Goal: Communication & Community: Answer question/provide support

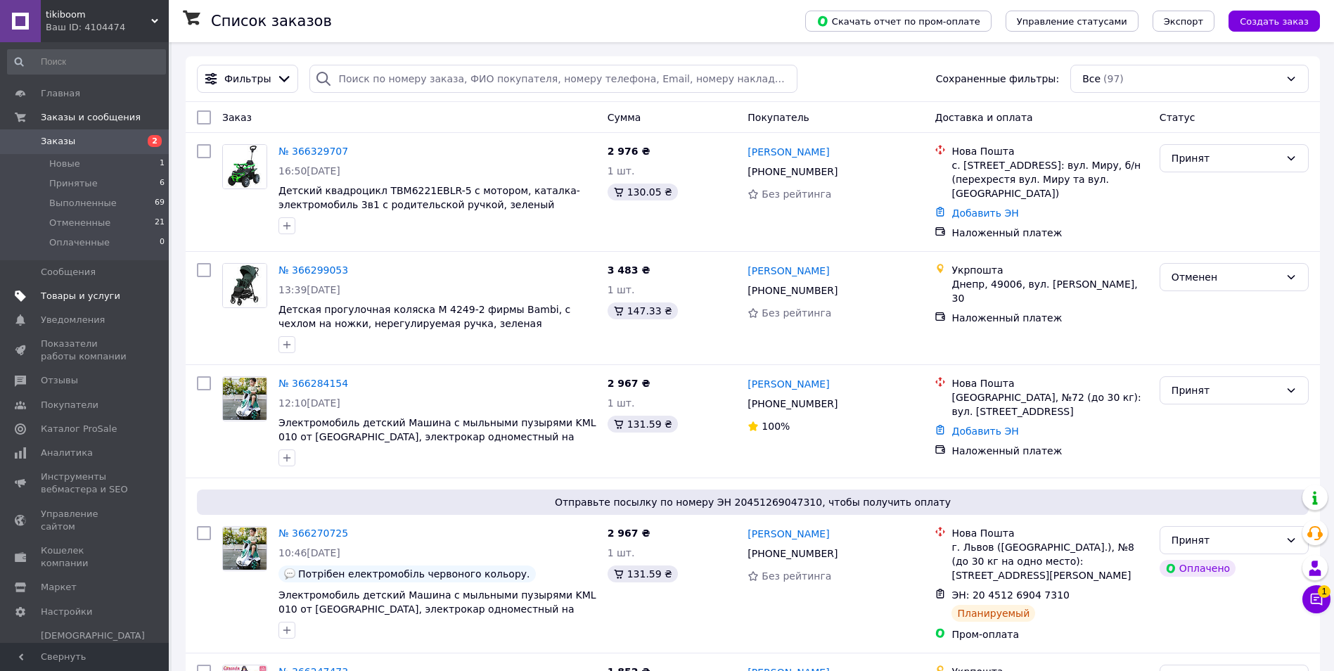
click at [86, 298] on span "Товары и услуги" at bounding box center [80, 296] width 79 height 13
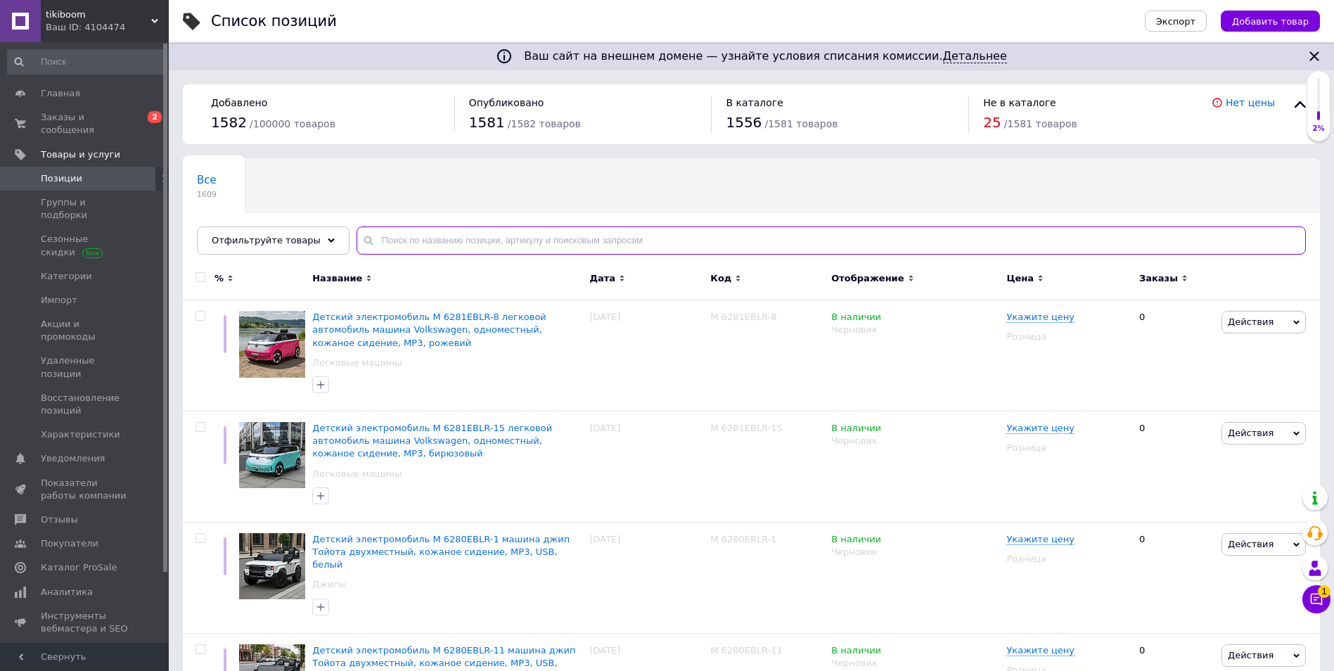
click at [400, 239] on input "text" at bounding box center [832, 241] width 950 height 28
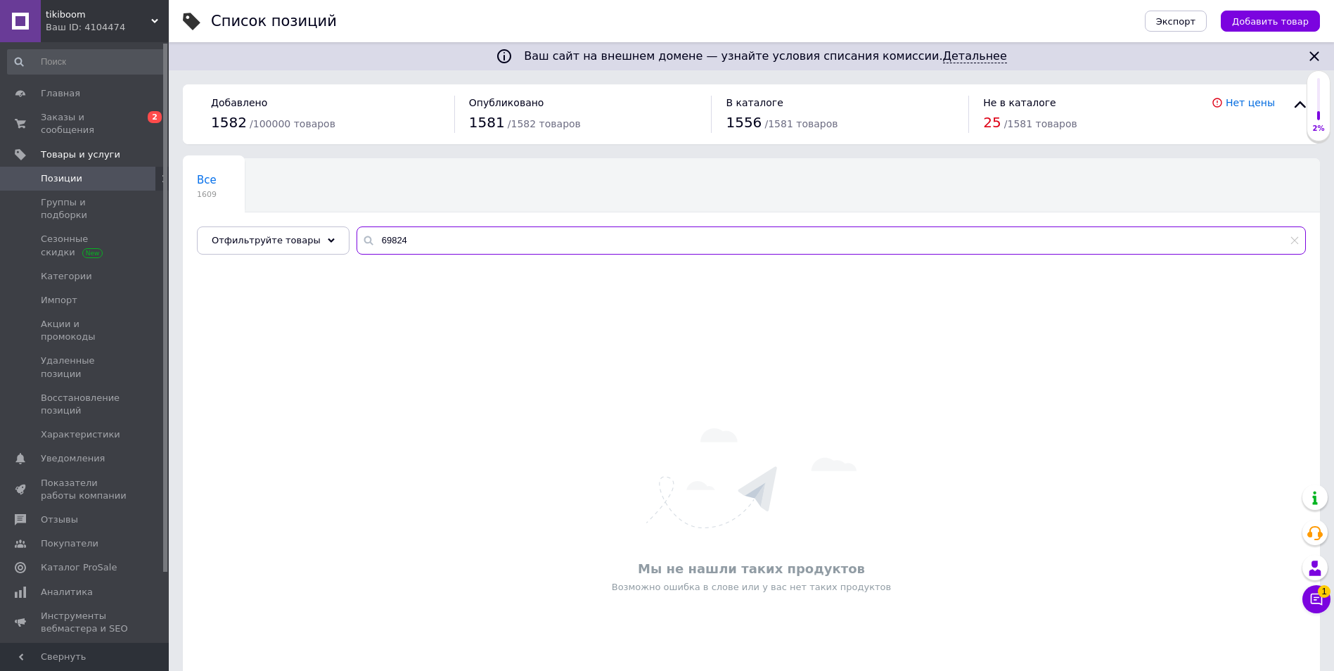
type input "69824"
click at [87, 115] on span "Заказы и сообщения" at bounding box center [85, 123] width 89 height 25
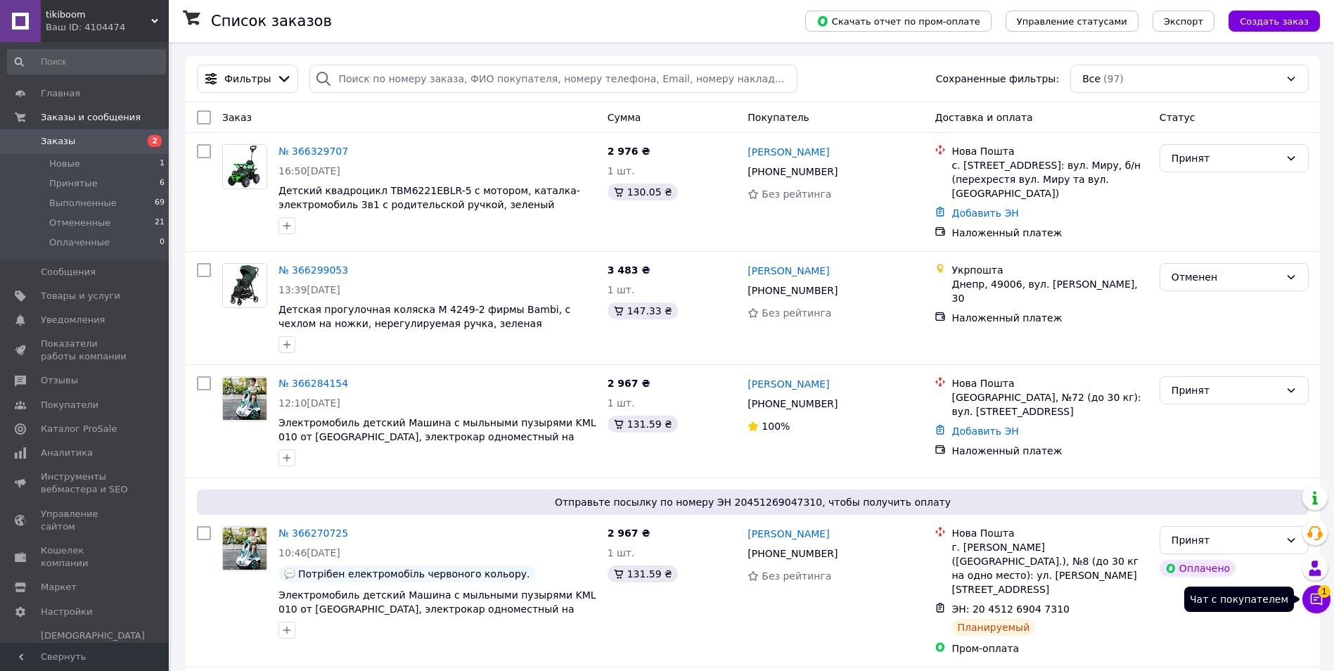
click at [1311, 591] on button "Чат с покупателем 1" at bounding box center [1317, 599] width 28 height 28
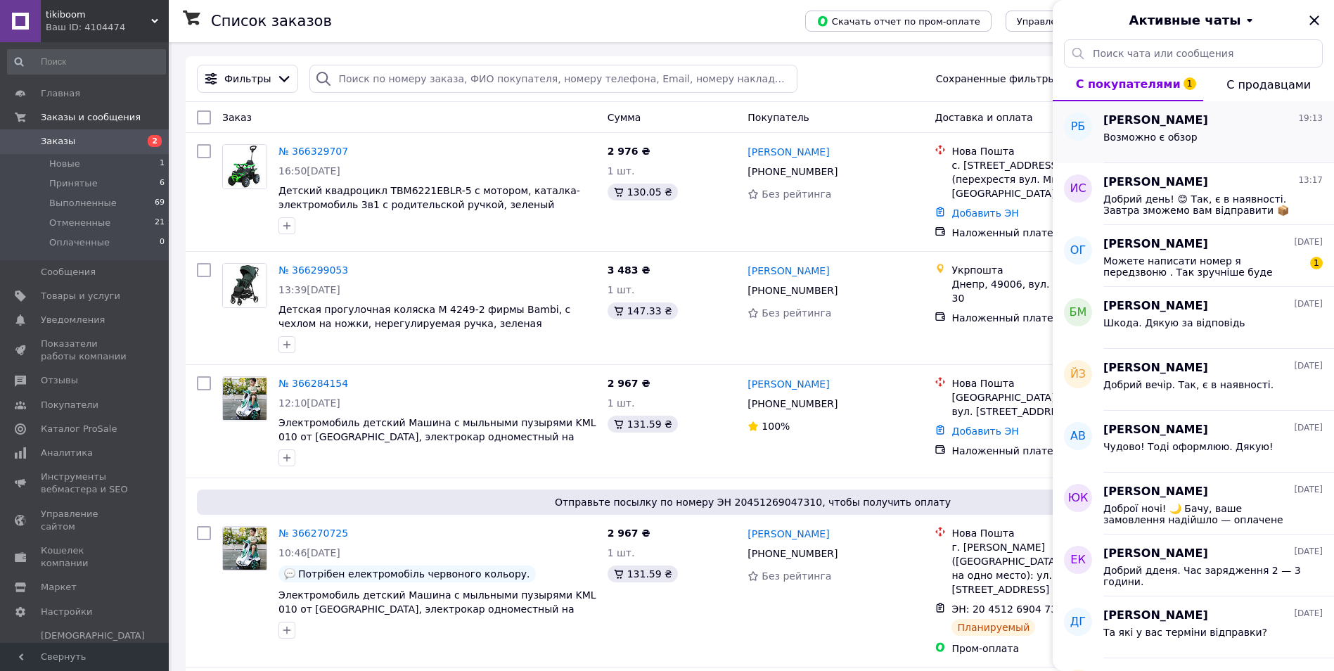
click at [1154, 130] on div "Возможно є обзор" at bounding box center [1213, 140] width 219 height 23
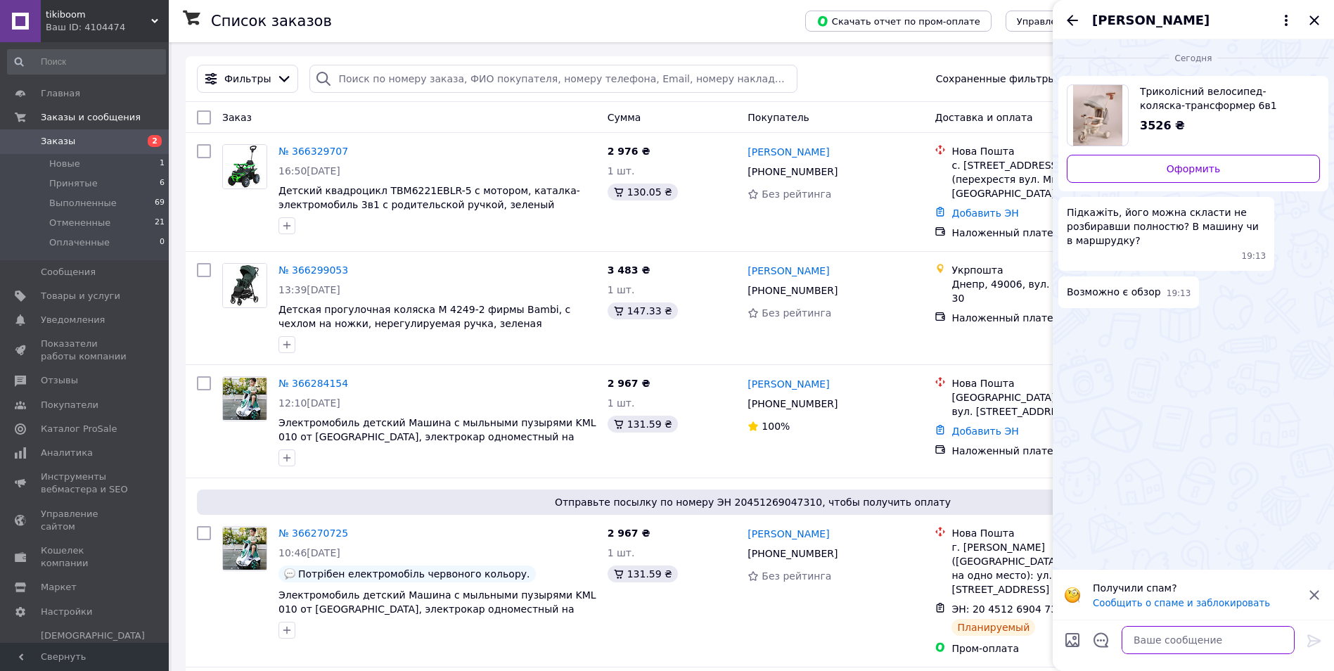
click at [1162, 638] on textarea at bounding box center [1208, 640] width 173 height 28
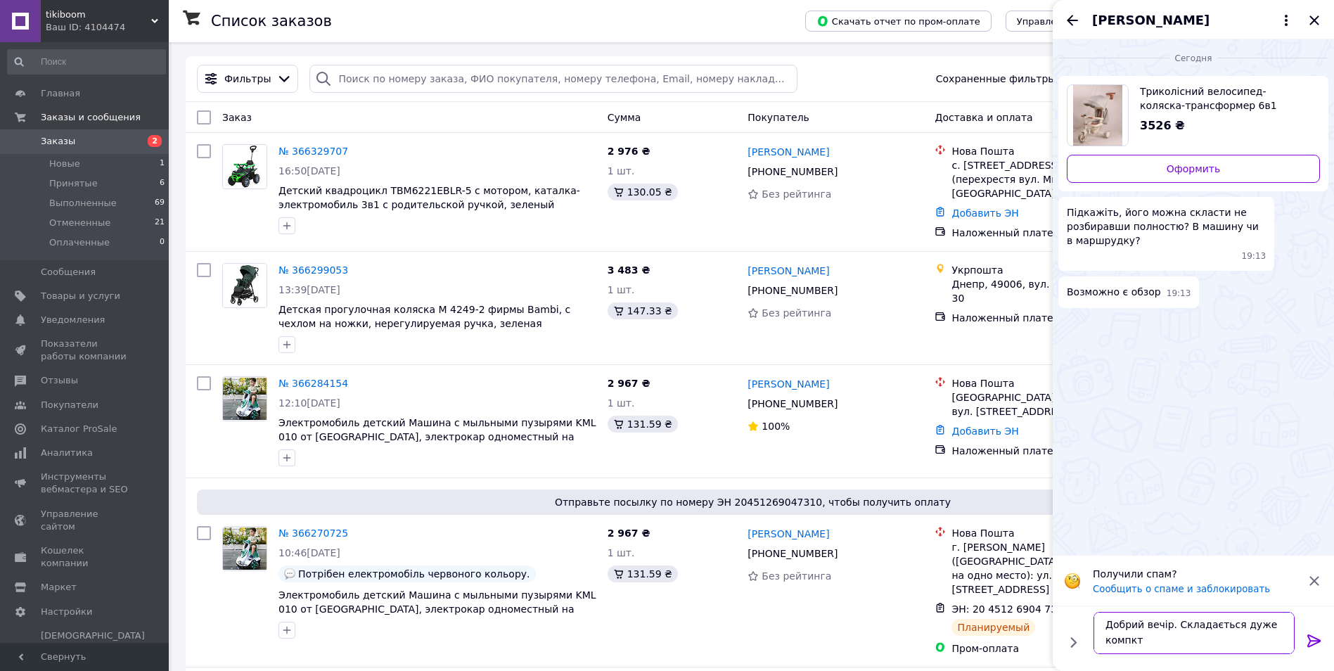
scroll to position [1, 0]
click at [1171, 648] on textarea "Добрий вечір. Складається дуже компактно." at bounding box center [1194, 633] width 201 height 42
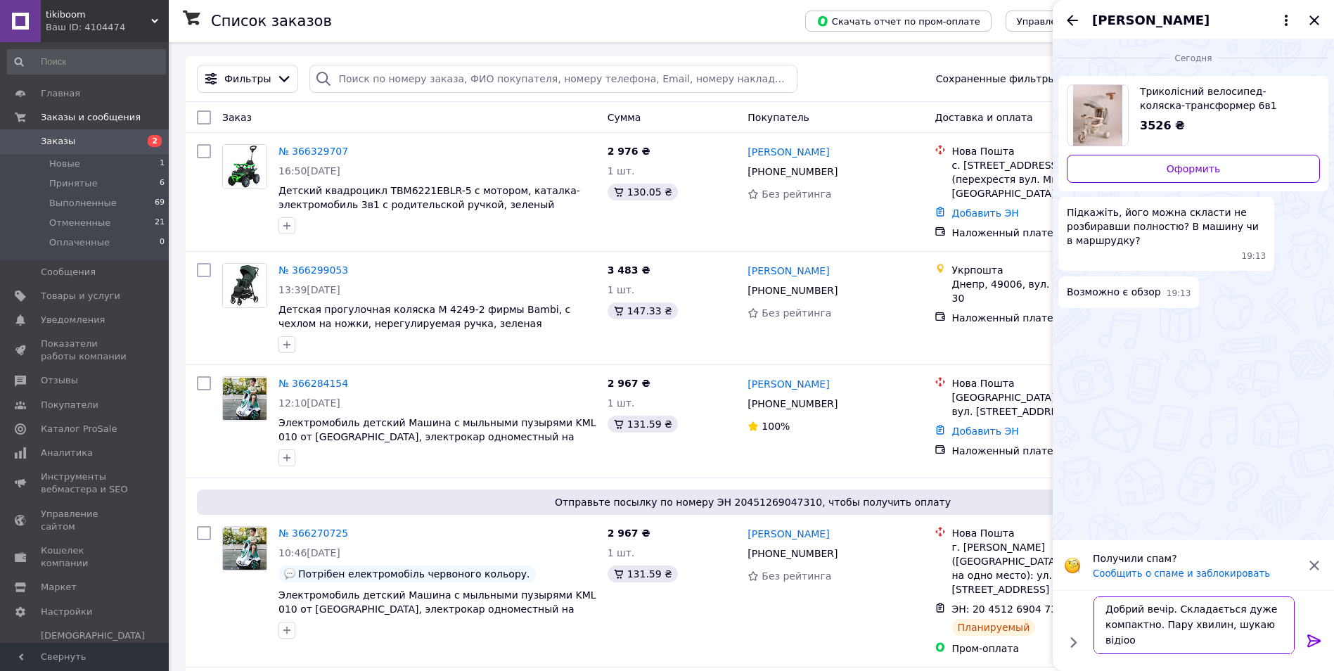
scroll to position [0, 0]
type textarea "Добрий вечір. Складається дуже компактно. Пару хвилин, шукаю відіоогляд."
click at [1315, 635] on icon at bounding box center [1314, 640] width 17 height 17
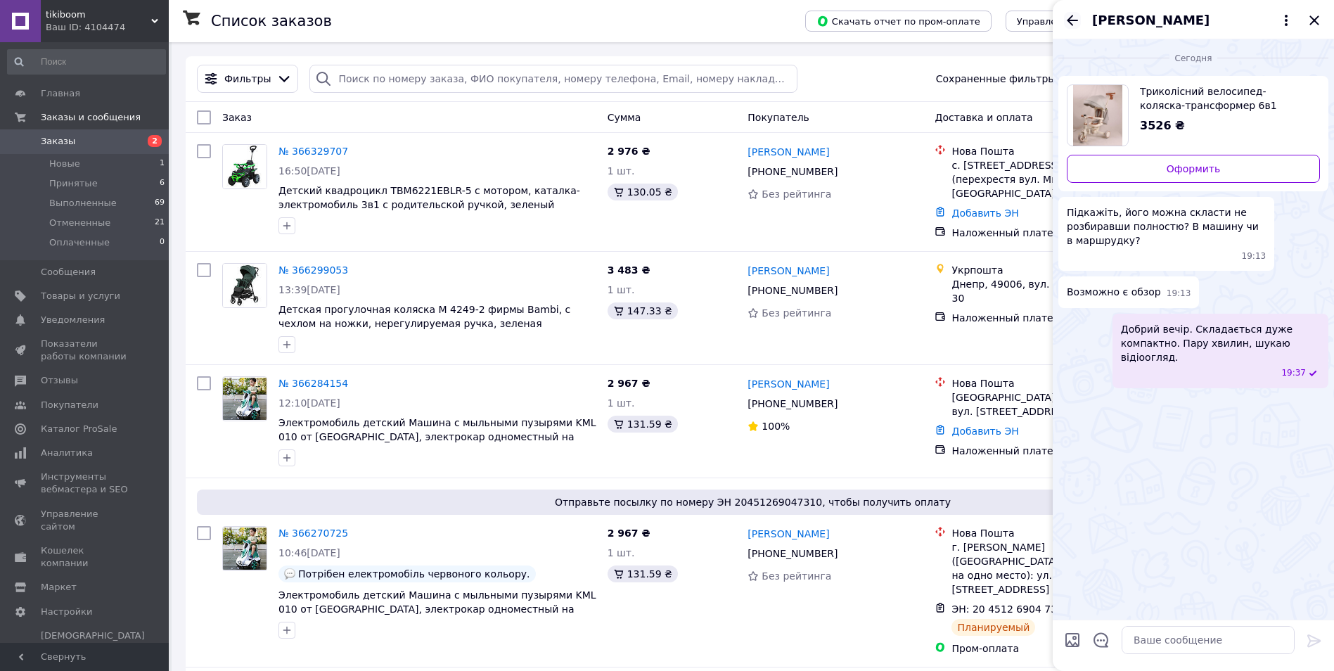
click at [1071, 25] on icon "Назад" at bounding box center [1072, 20] width 17 height 17
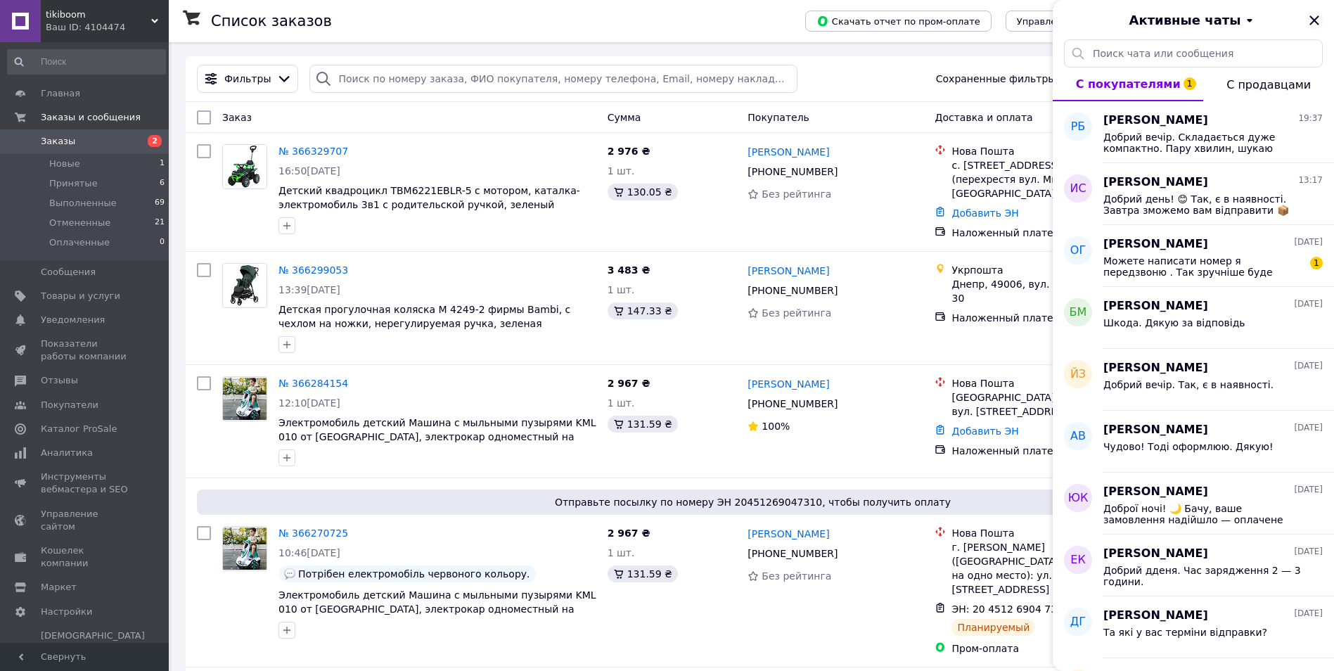
click at [1308, 25] on icon "Закрыть" at bounding box center [1314, 20] width 17 height 17
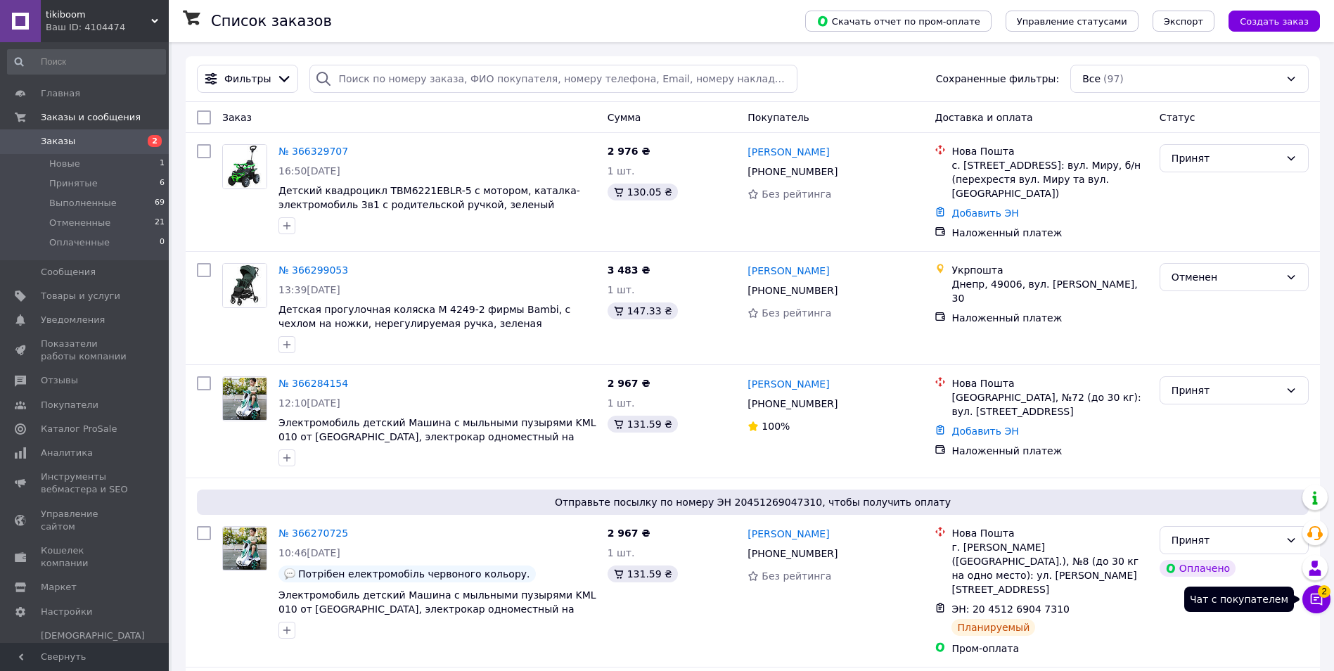
click at [1304, 599] on button "Чат с покупателем 2" at bounding box center [1317, 599] width 28 height 28
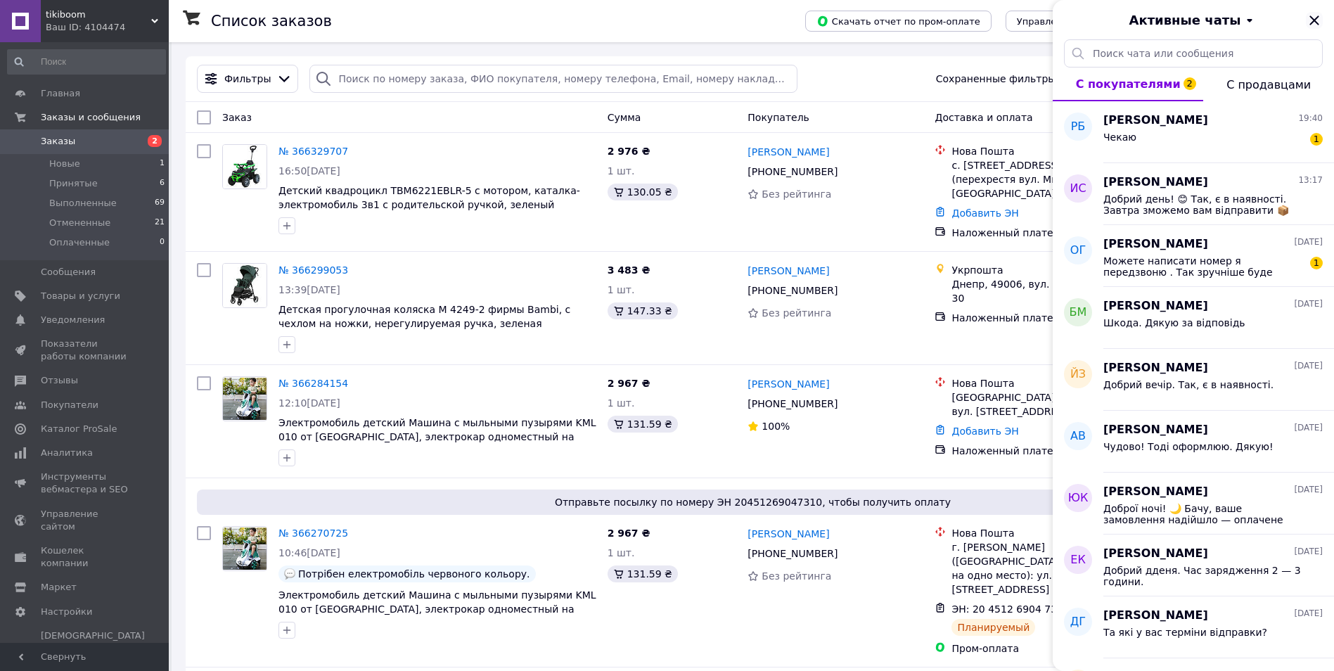
click at [1315, 13] on icon "Закрыть" at bounding box center [1314, 20] width 17 height 17
